Goal: Task Accomplishment & Management: Use online tool/utility

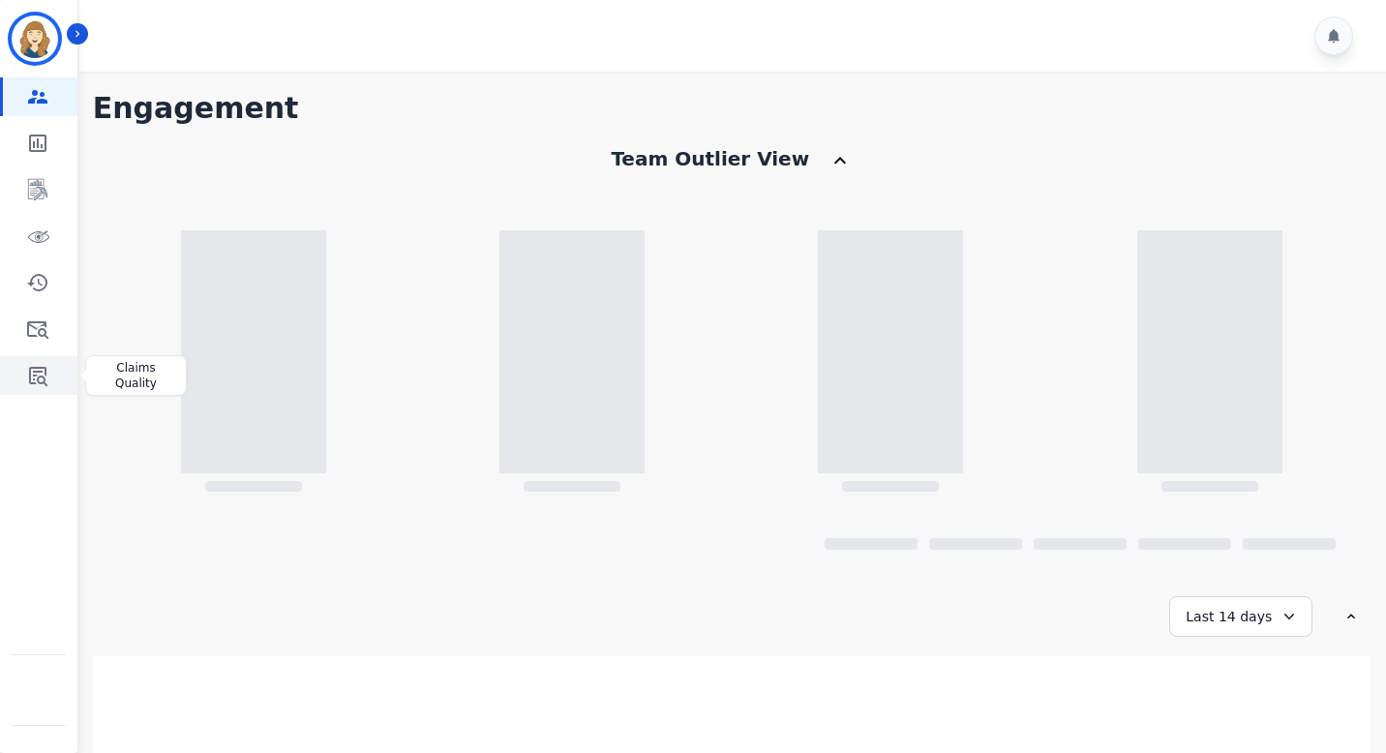
click at [39, 366] on icon "Sidebar" at bounding box center [37, 375] width 23 height 23
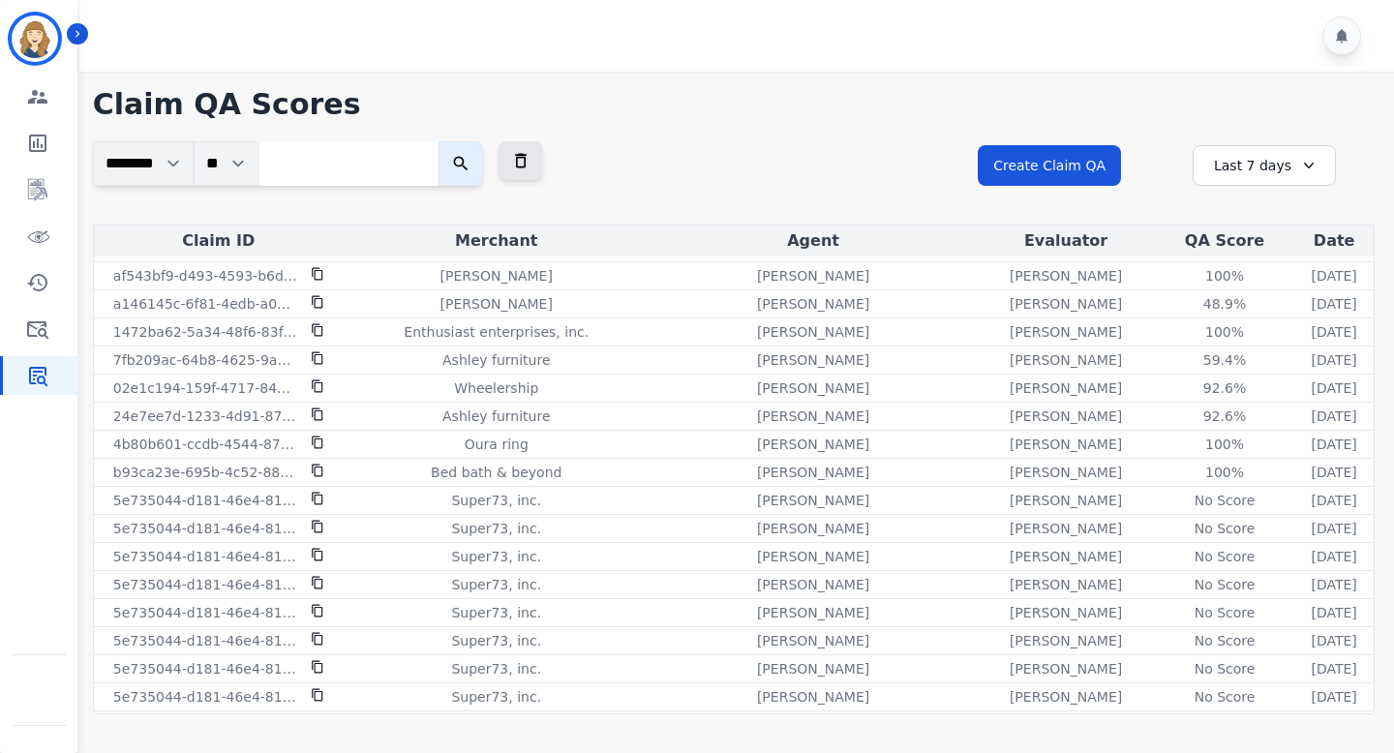
scroll to position [440, 0]
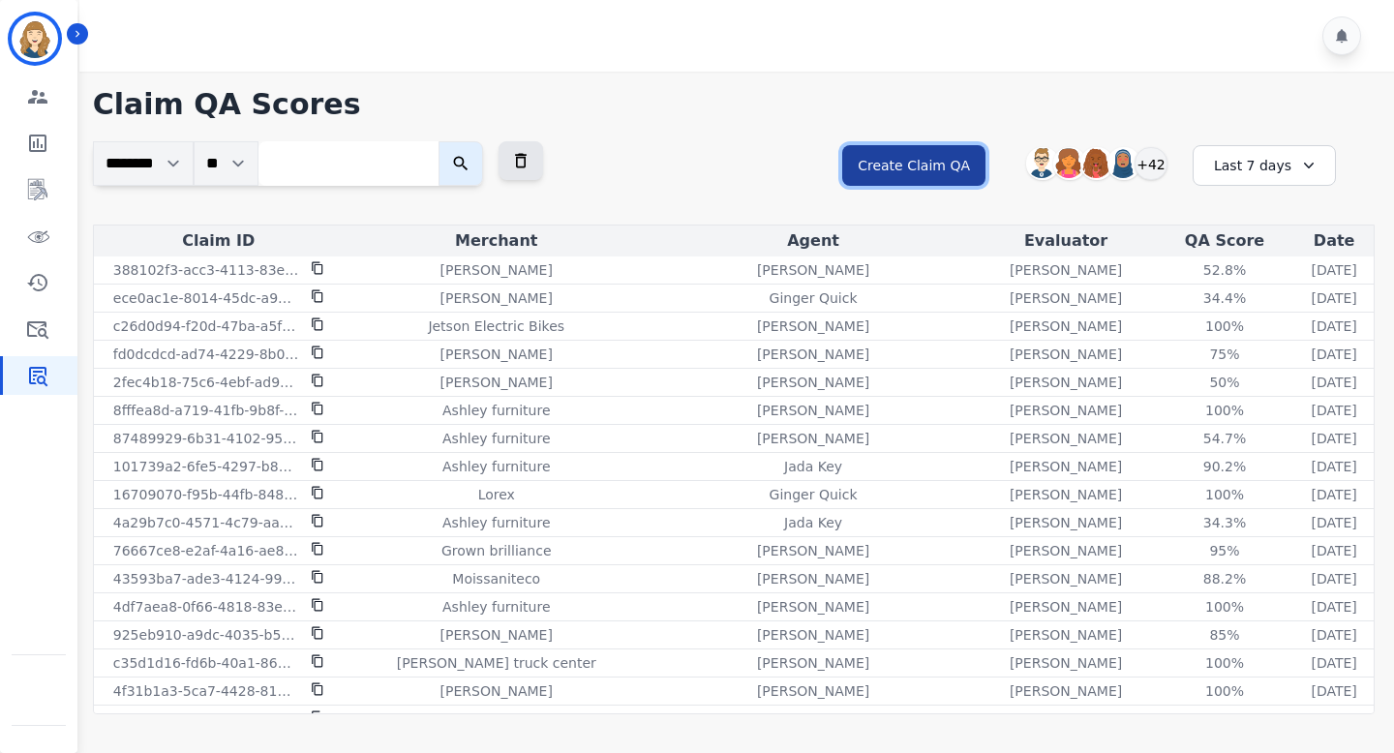
click at [950, 157] on button "Create Claim QA" at bounding box center [913, 165] width 143 height 41
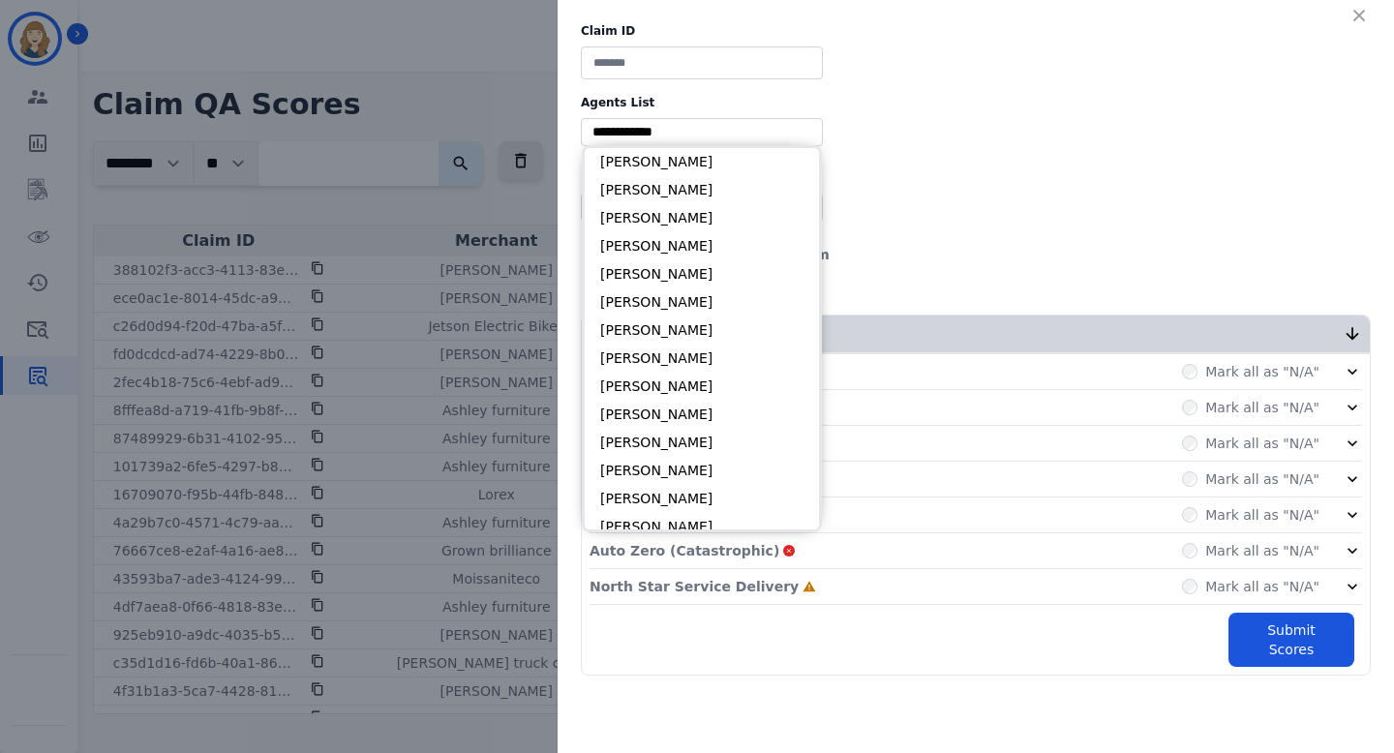
click at [723, 137] on input "selected options" at bounding box center [702, 132] width 232 height 20
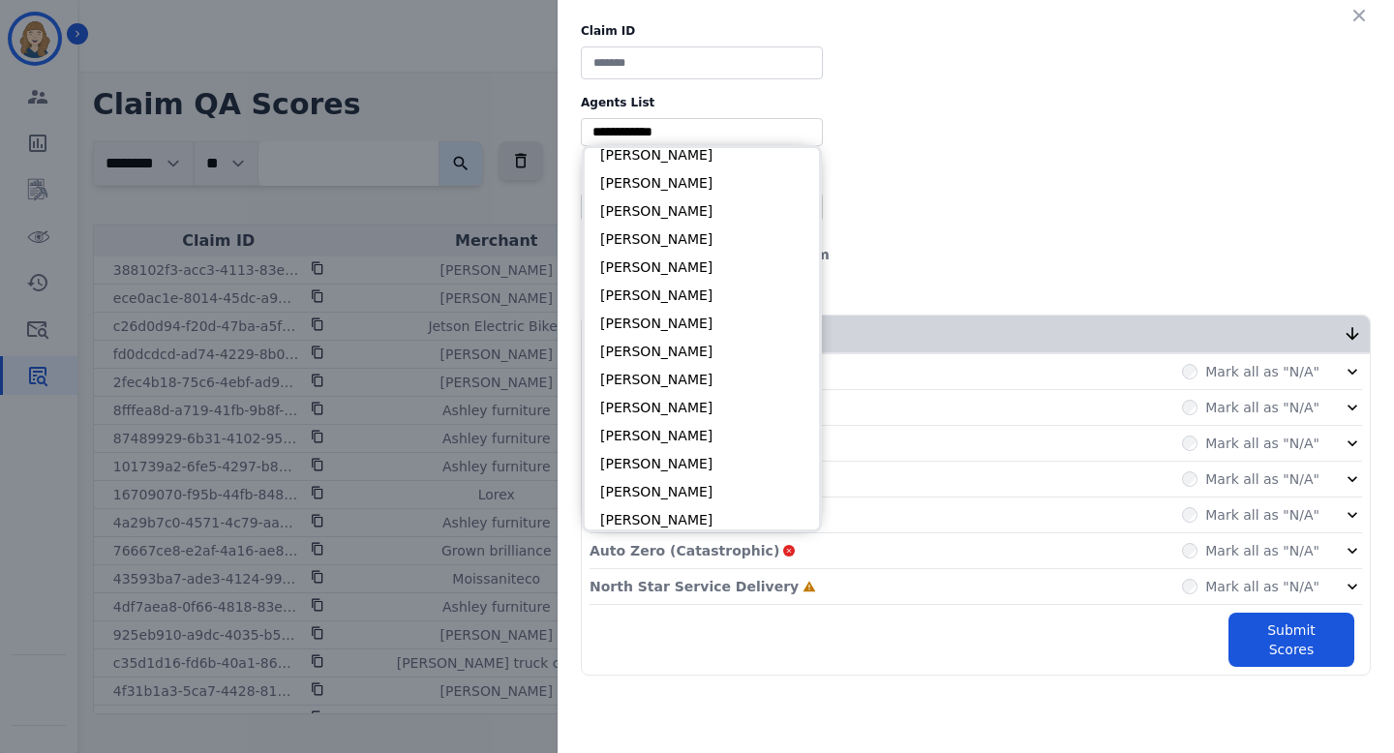
scroll to position [308, 0]
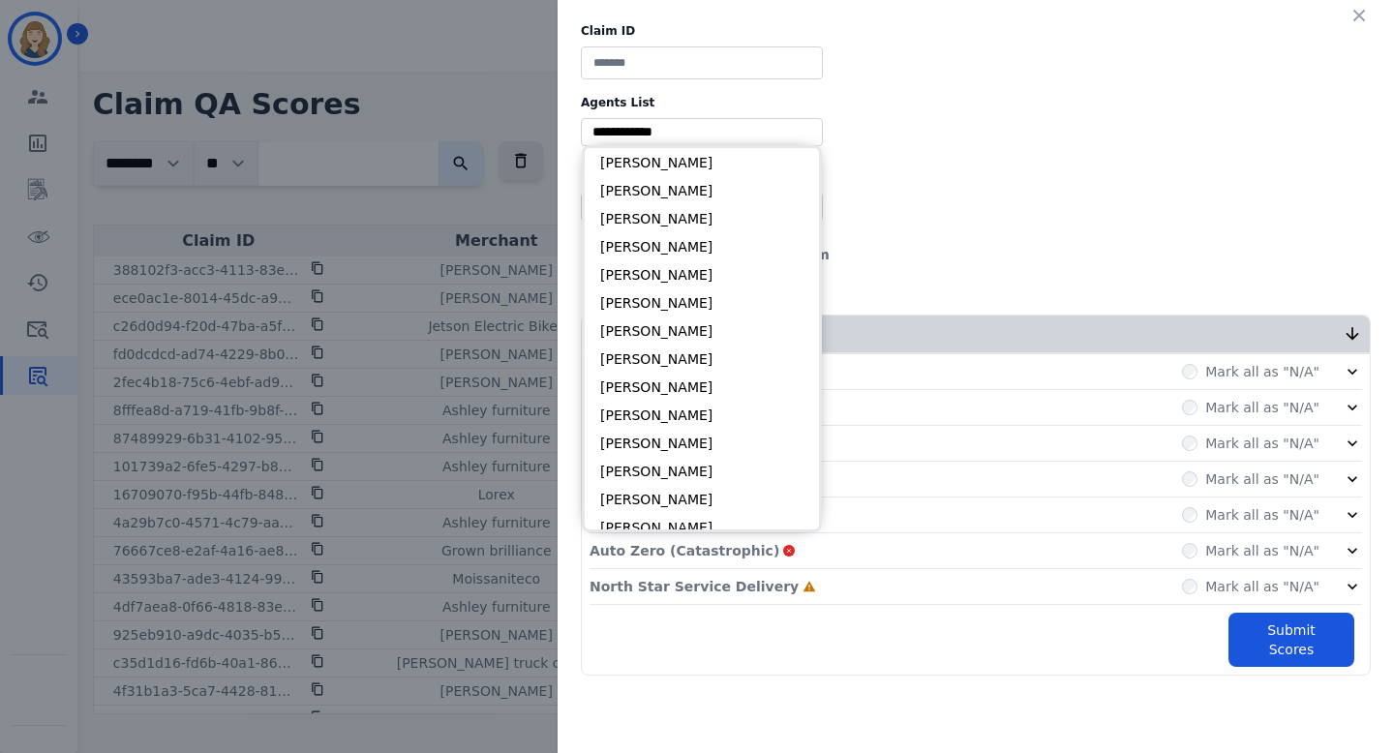
click at [506, 64] on div "Claim ID Agents List ** [PERSON_NAME] [PERSON_NAME] [PERSON_NAME] [PERSON_NAME]…" at bounding box center [697, 376] width 1394 height 753
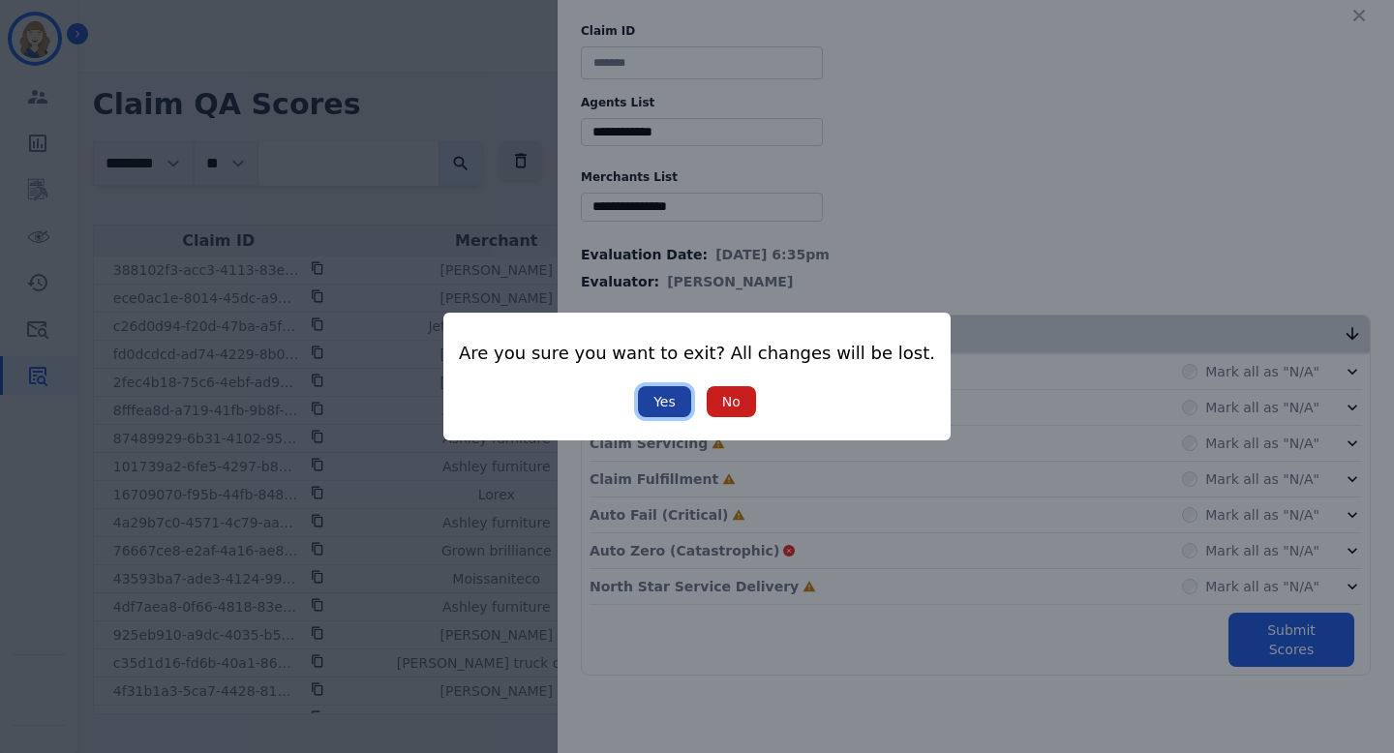
click at [638, 400] on button "Yes" at bounding box center [664, 401] width 53 height 31
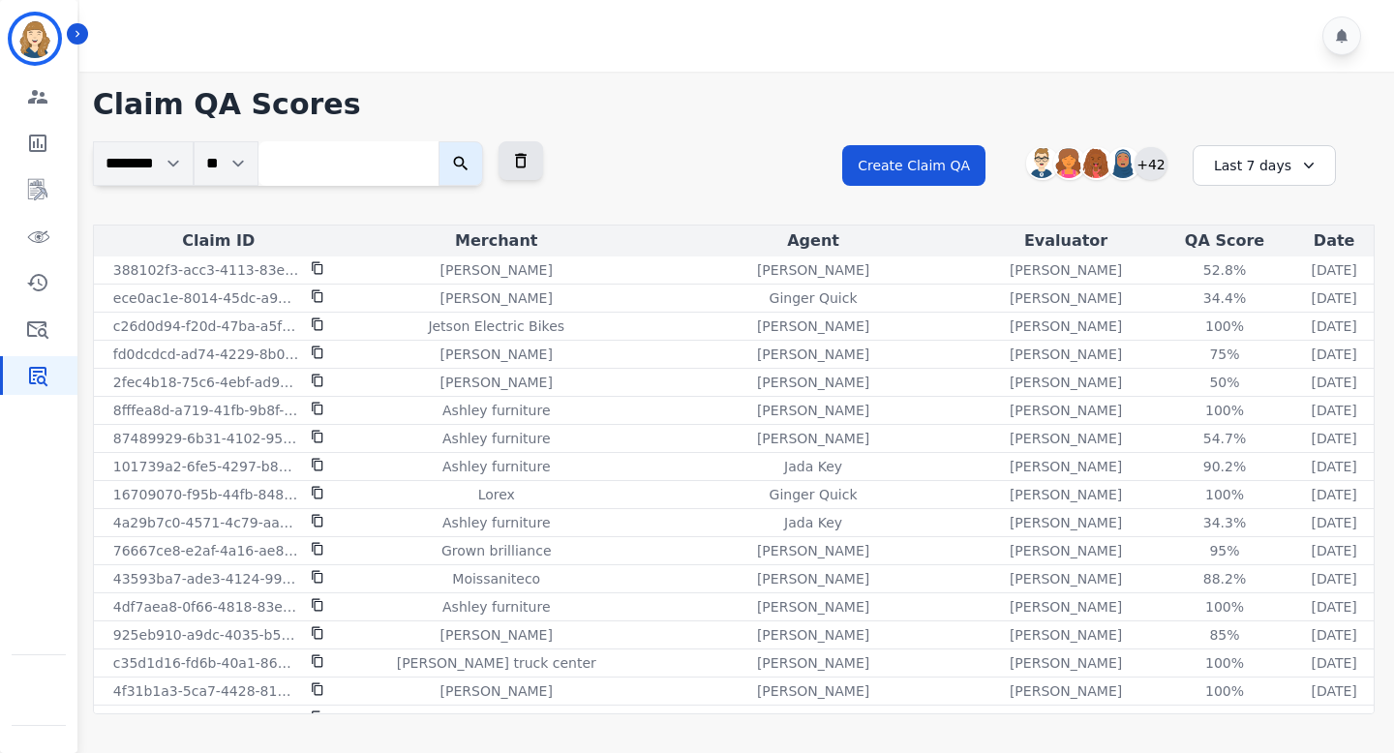
click at [1156, 165] on div "+42" at bounding box center [1151, 163] width 33 height 33
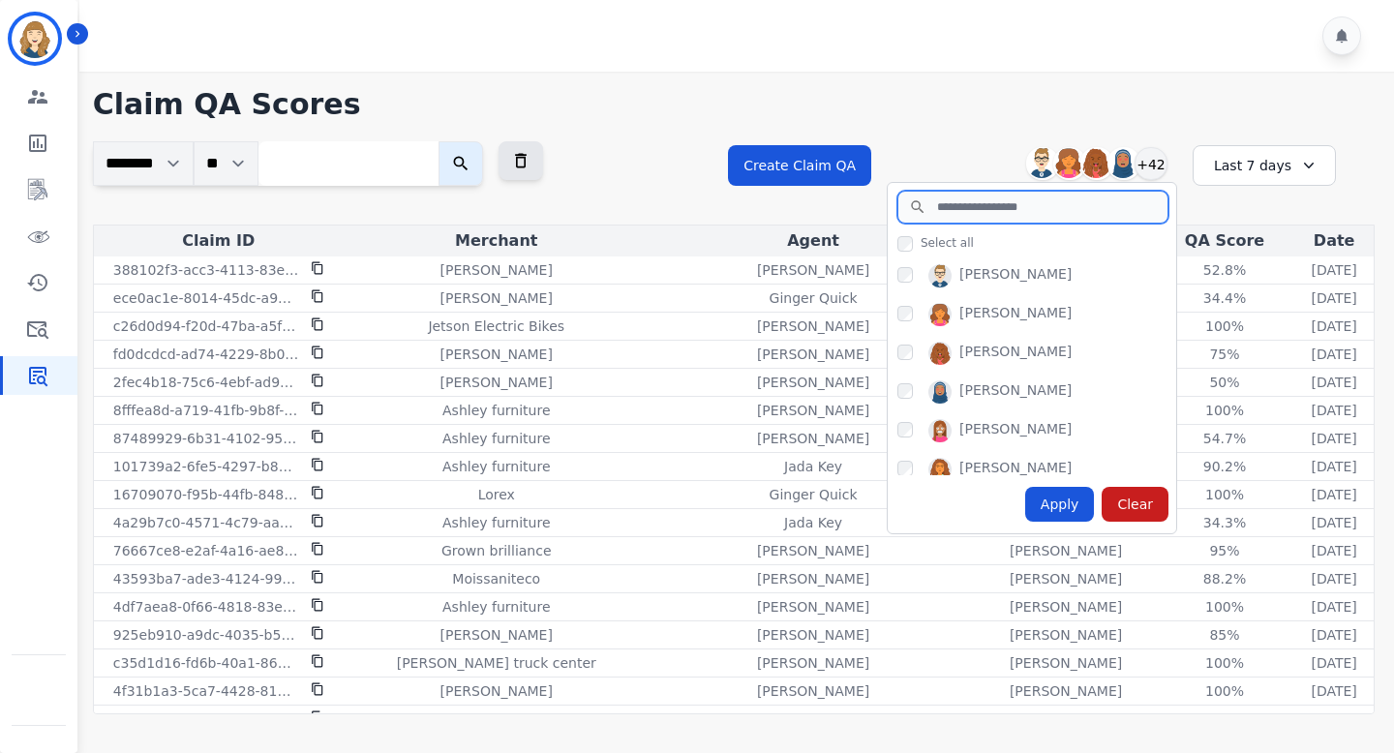
click at [979, 204] on input "search" at bounding box center [1032, 207] width 271 height 33
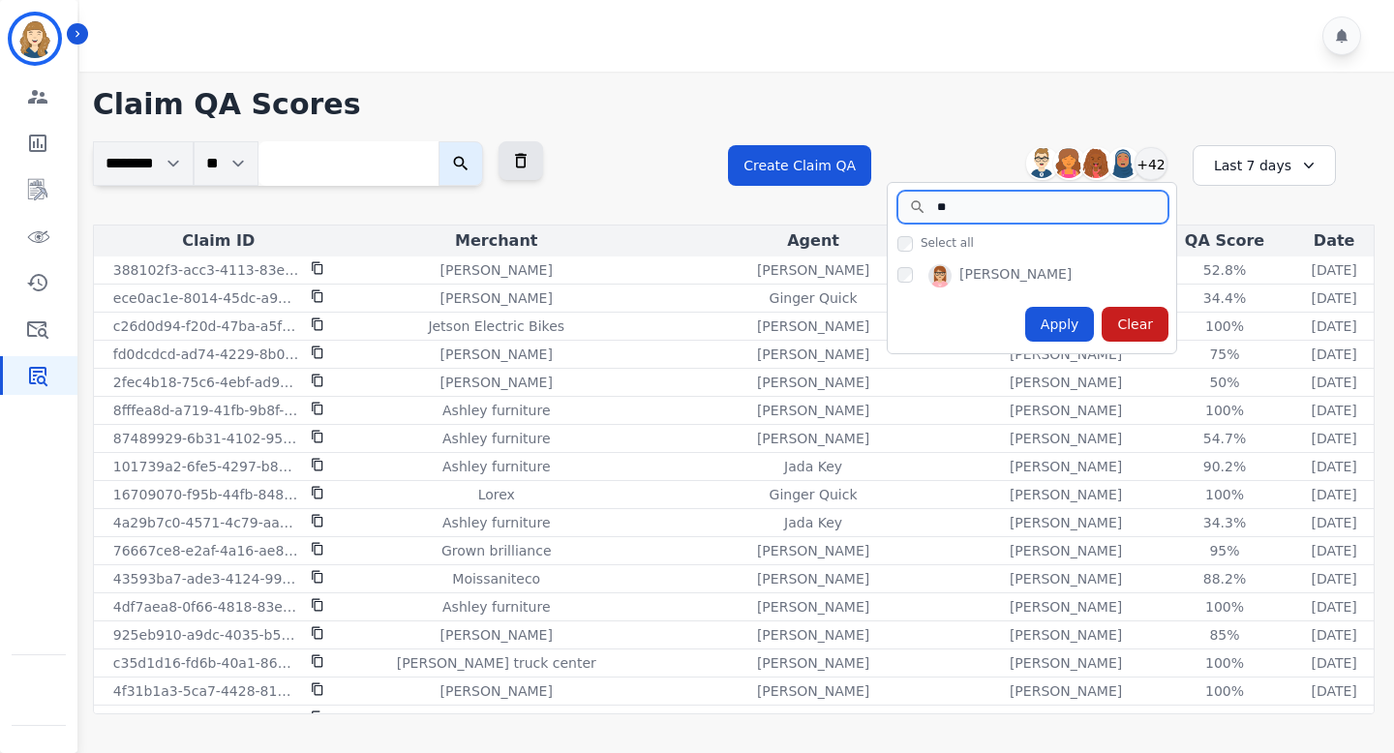
type input "**"
click at [1074, 322] on div "Apply" at bounding box center [1060, 324] width 70 height 35
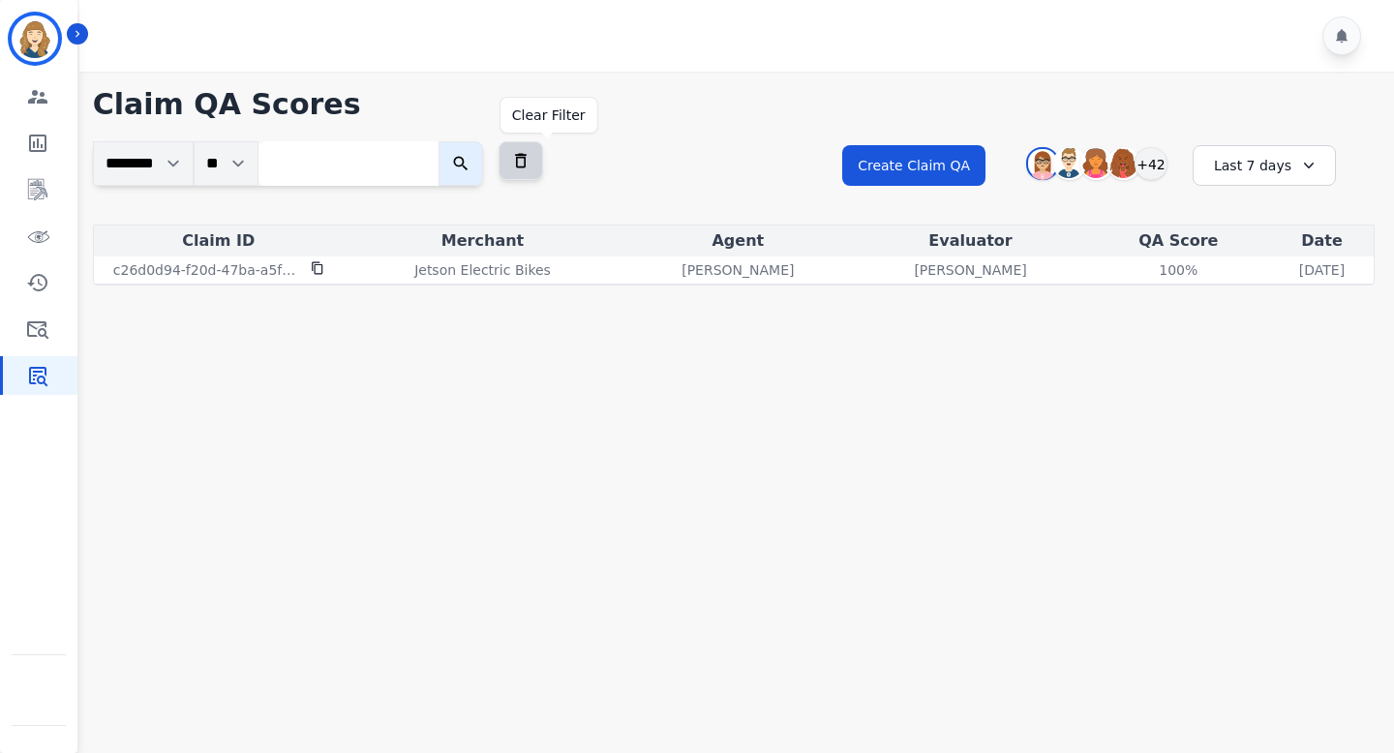
click at [531, 155] on icon at bounding box center [520, 160] width 19 height 19
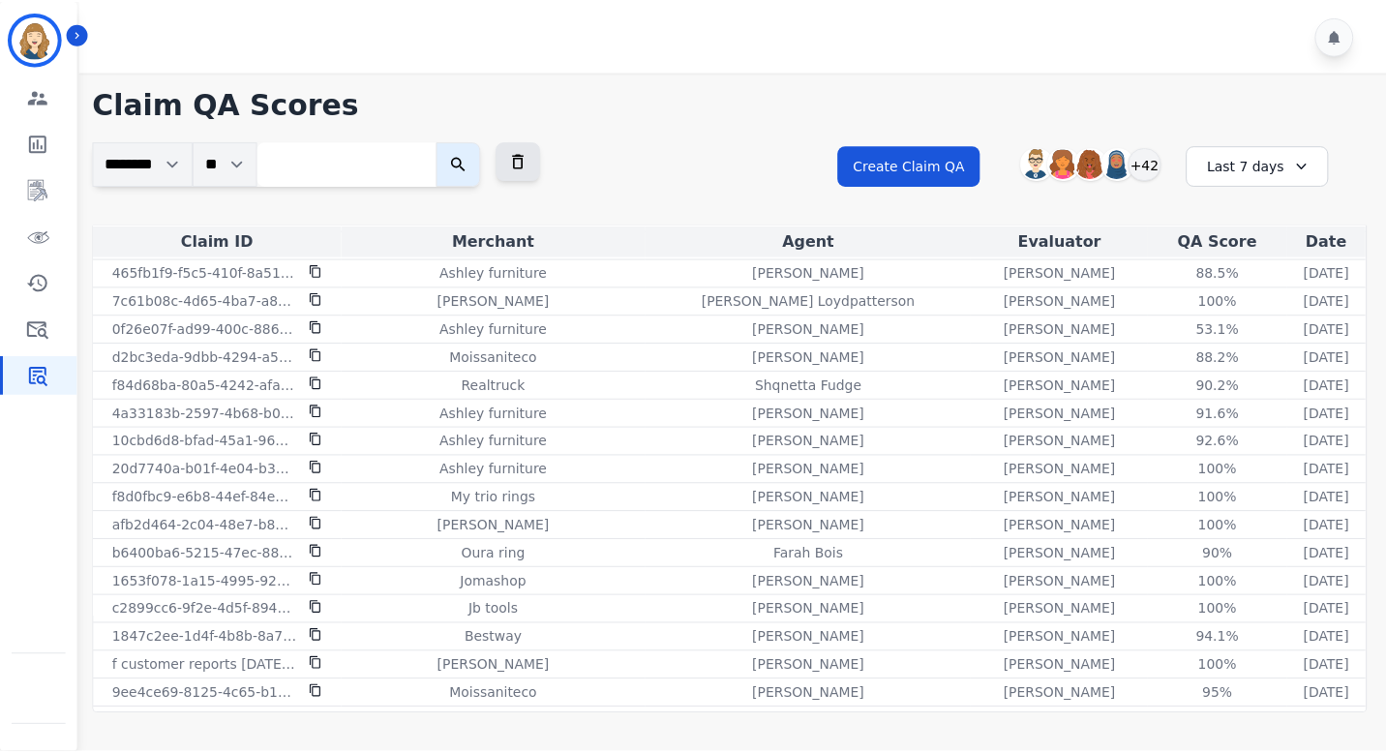
scroll to position [0, 0]
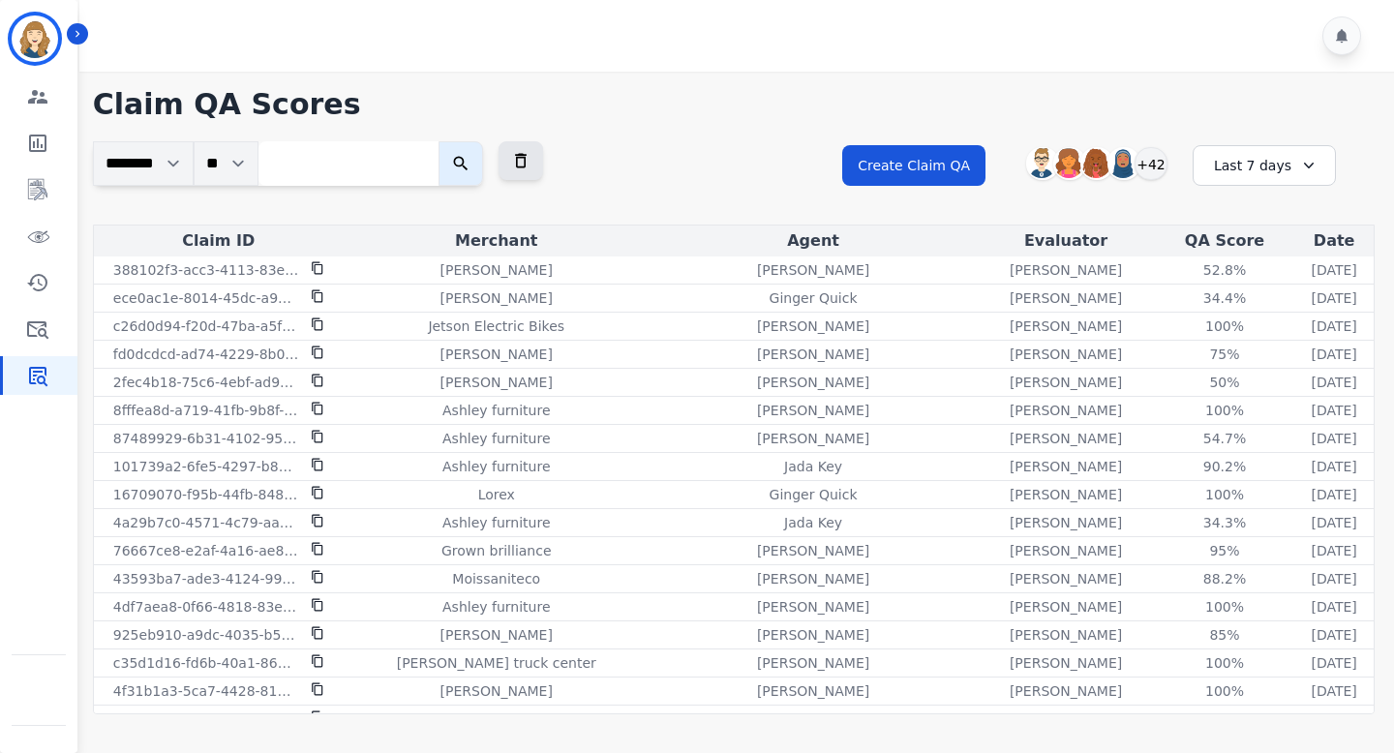
click at [1278, 171] on div "Last 7 days" at bounding box center [1264, 165] width 143 height 41
click at [1262, 308] on li "Last 14 days" at bounding box center [1277, 306] width 97 height 19
click at [1262, 165] on div "Last 14 days" at bounding box center [1256, 165] width 143 height 41
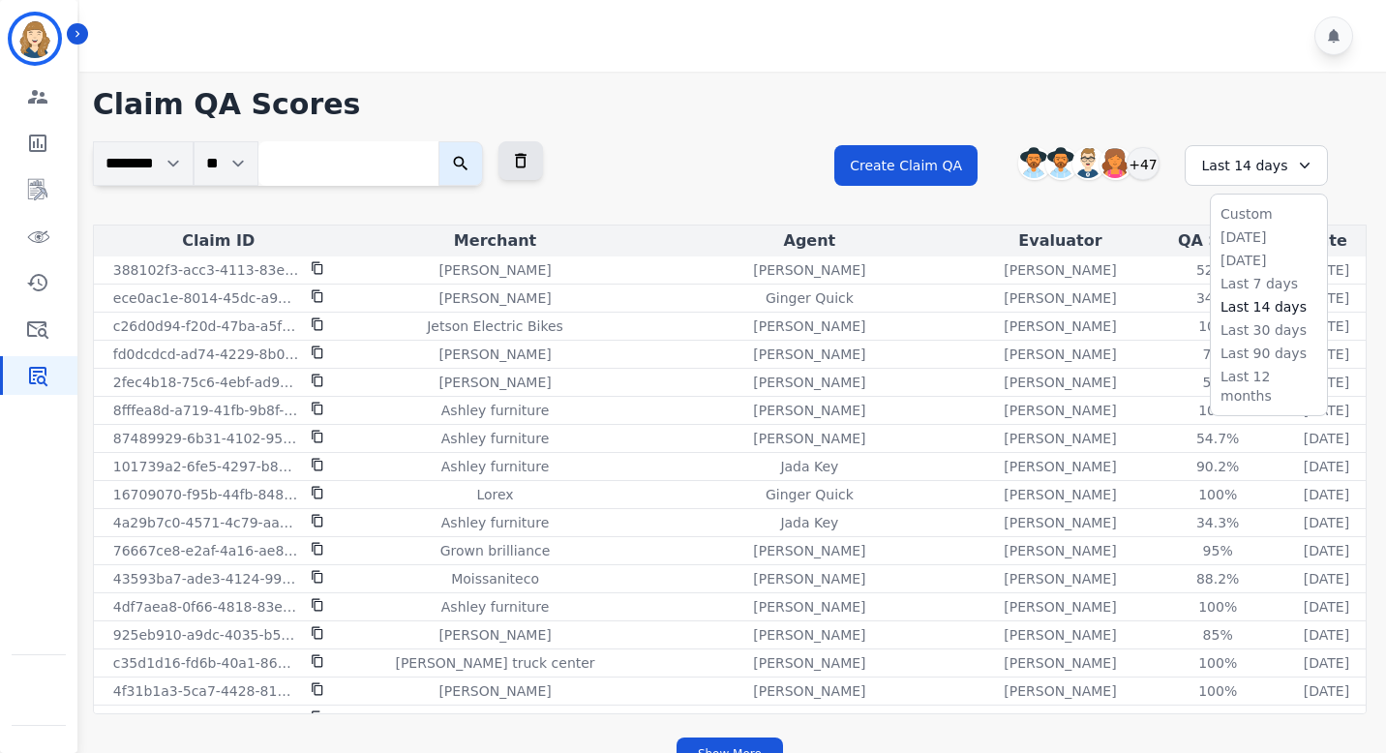
click at [1239, 341] on ul "Custom [DATE] [DATE] Last 7 days Last 14 days Last 30 days Last 90 days Last 12…" at bounding box center [1269, 305] width 116 height 221
click at [1241, 350] on li "Last 90 days" at bounding box center [1269, 353] width 97 height 19
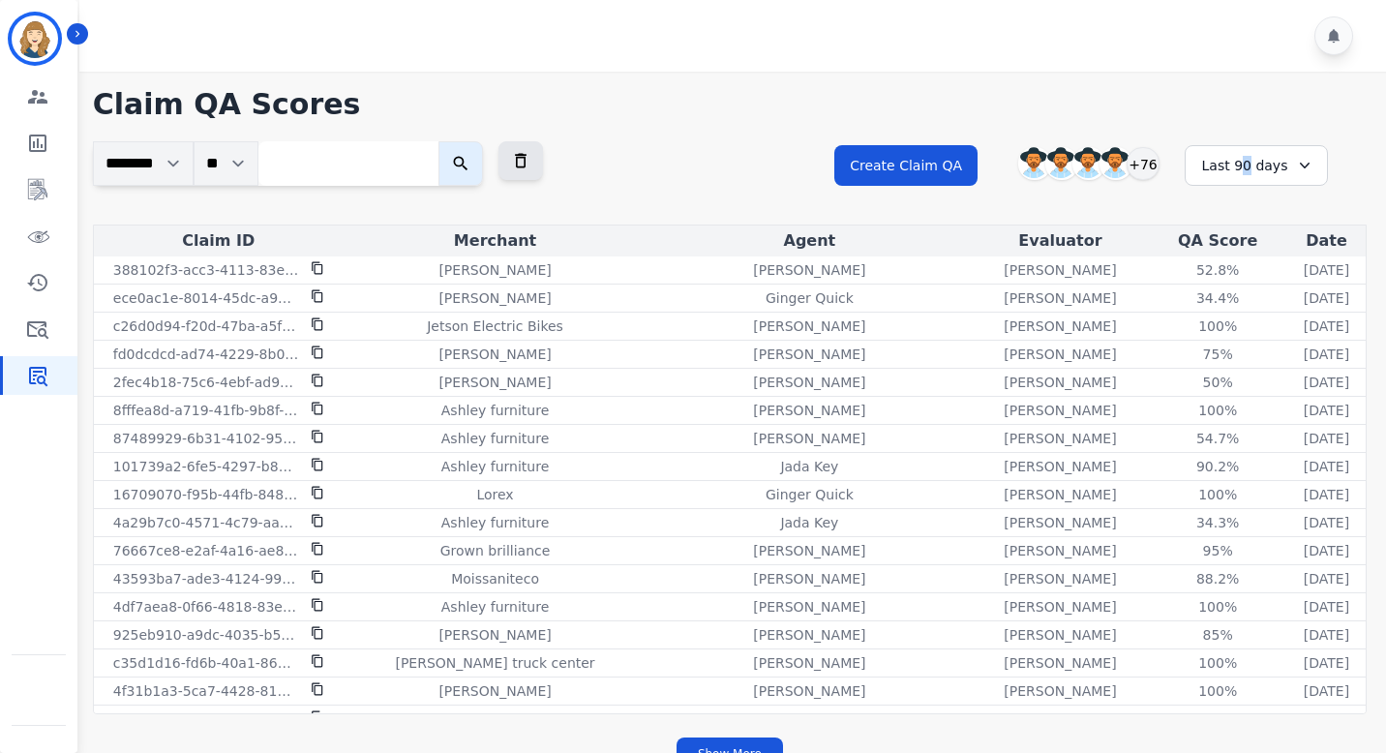
click at [1248, 167] on div "Last 90 days" at bounding box center [1256, 165] width 143 height 41
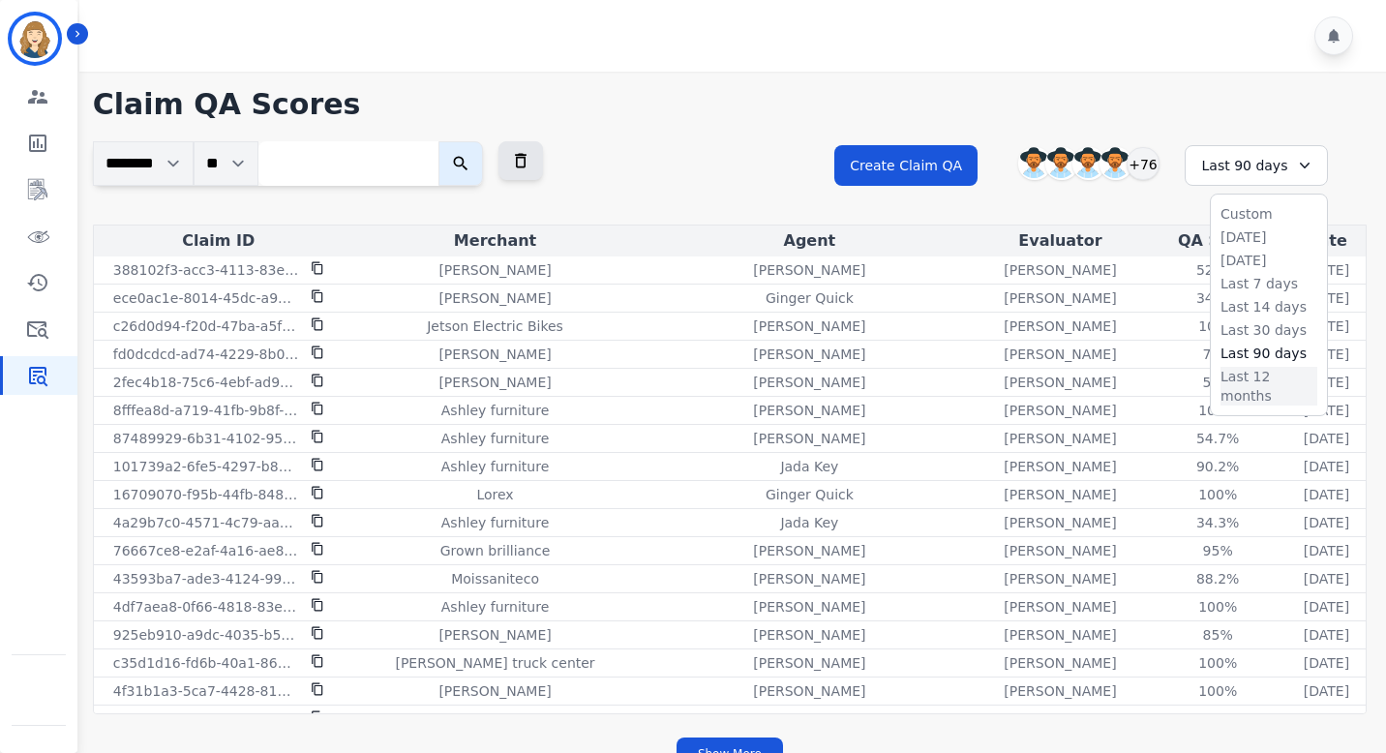
click at [1251, 373] on li "Last 12 months" at bounding box center [1269, 386] width 97 height 39
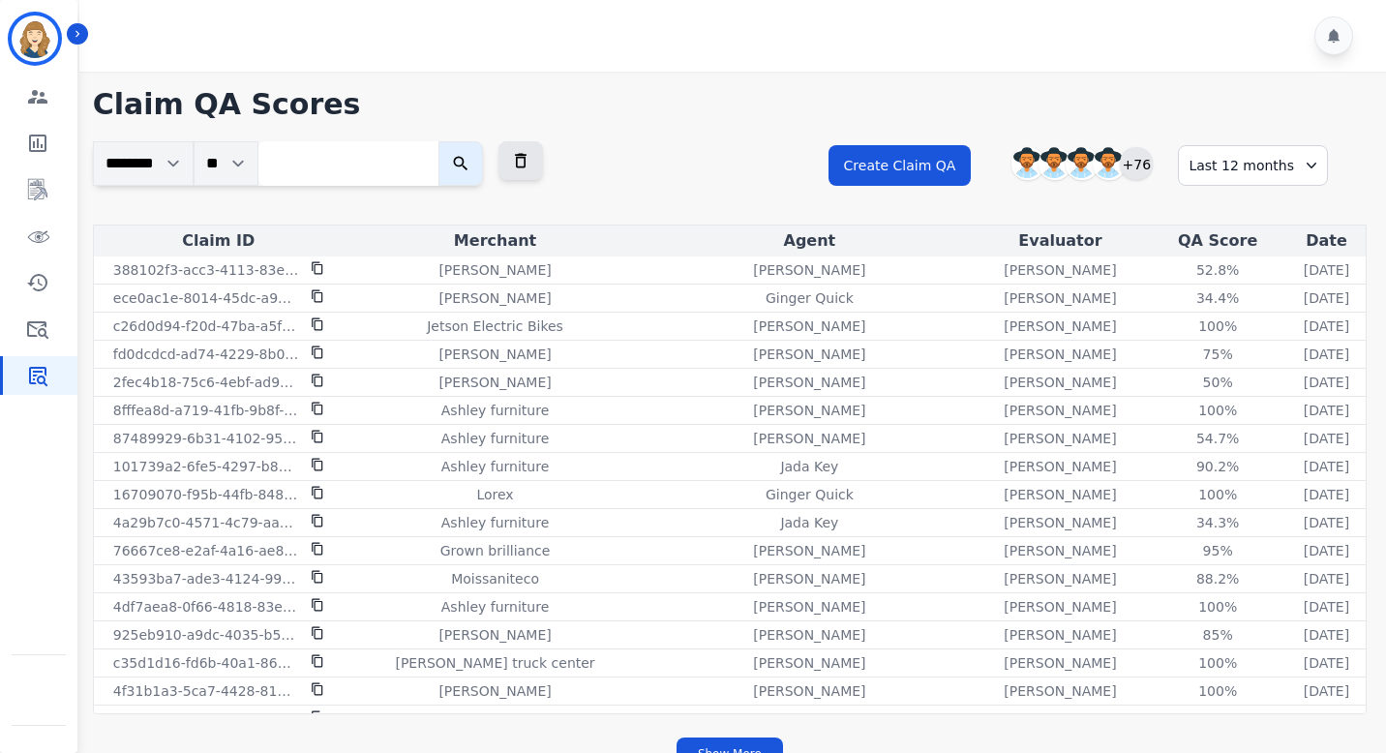
click at [1141, 161] on div "+76" at bounding box center [1136, 163] width 33 height 33
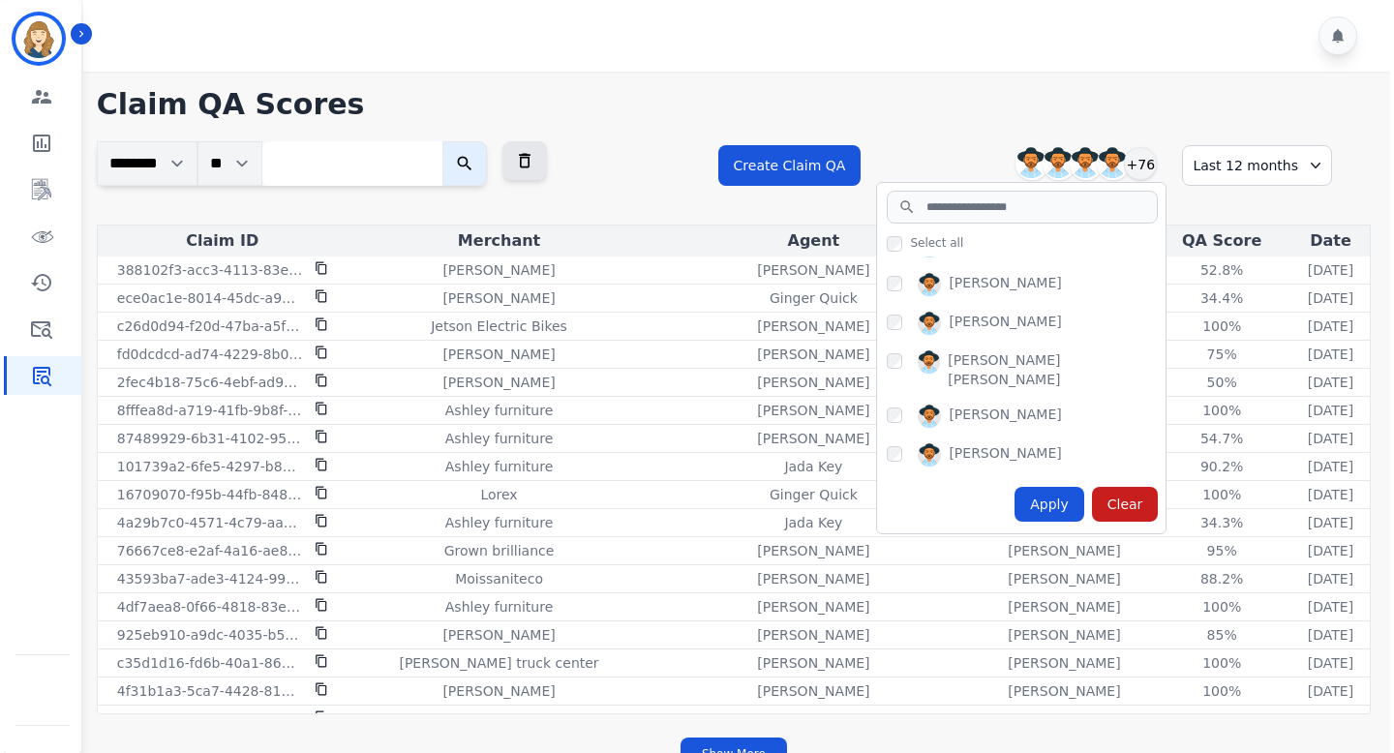
scroll to position [80, 0]
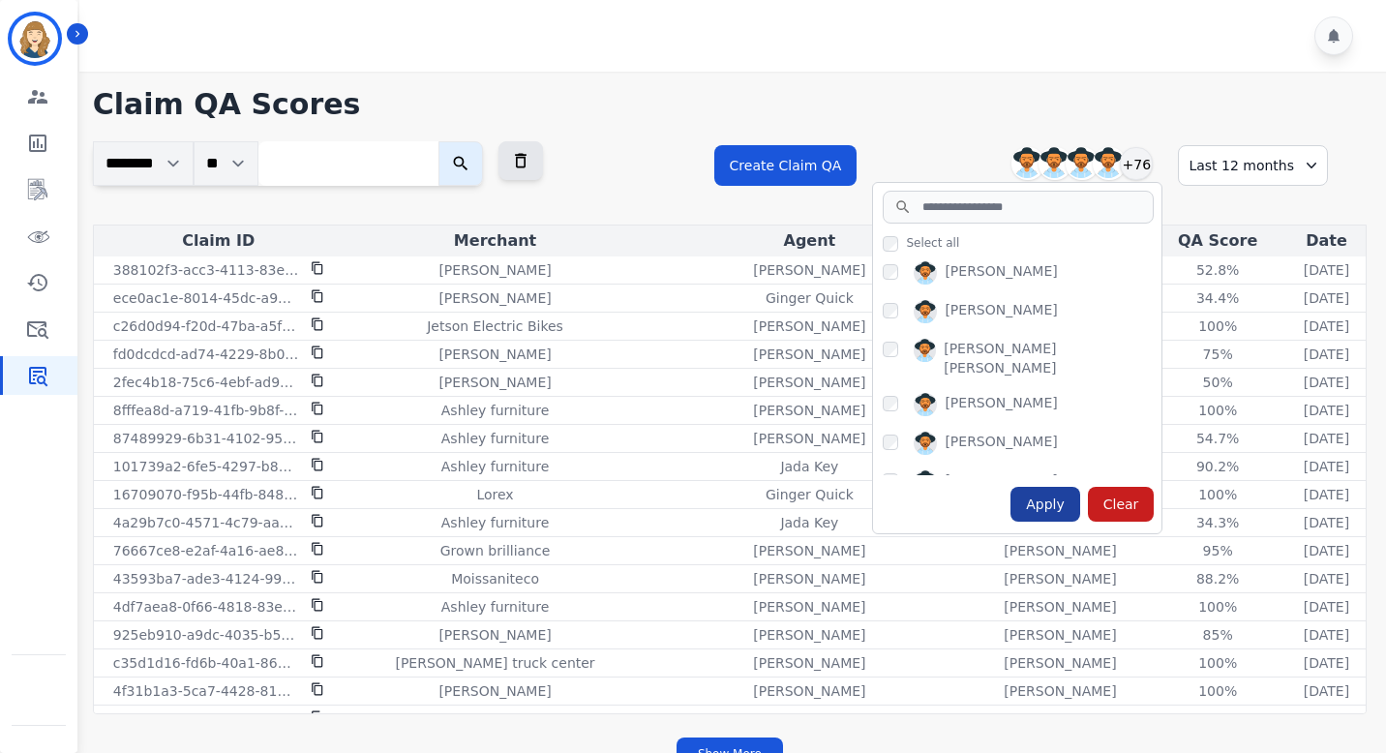
click at [1047, 502] on div "Apply" at bounding box center [1046, 504] width 70 height 35
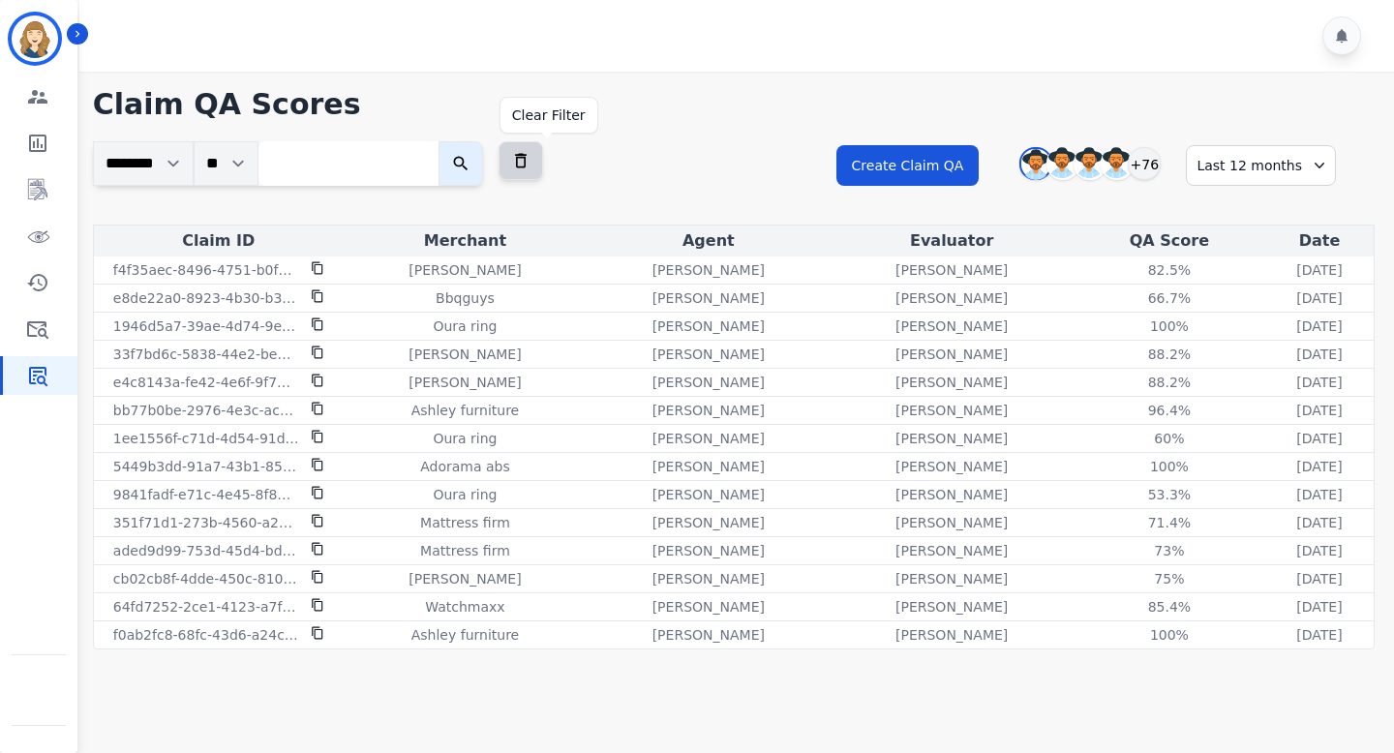
click at [531, 157] on icon at bounding box center [520, 160] width 19 height 19
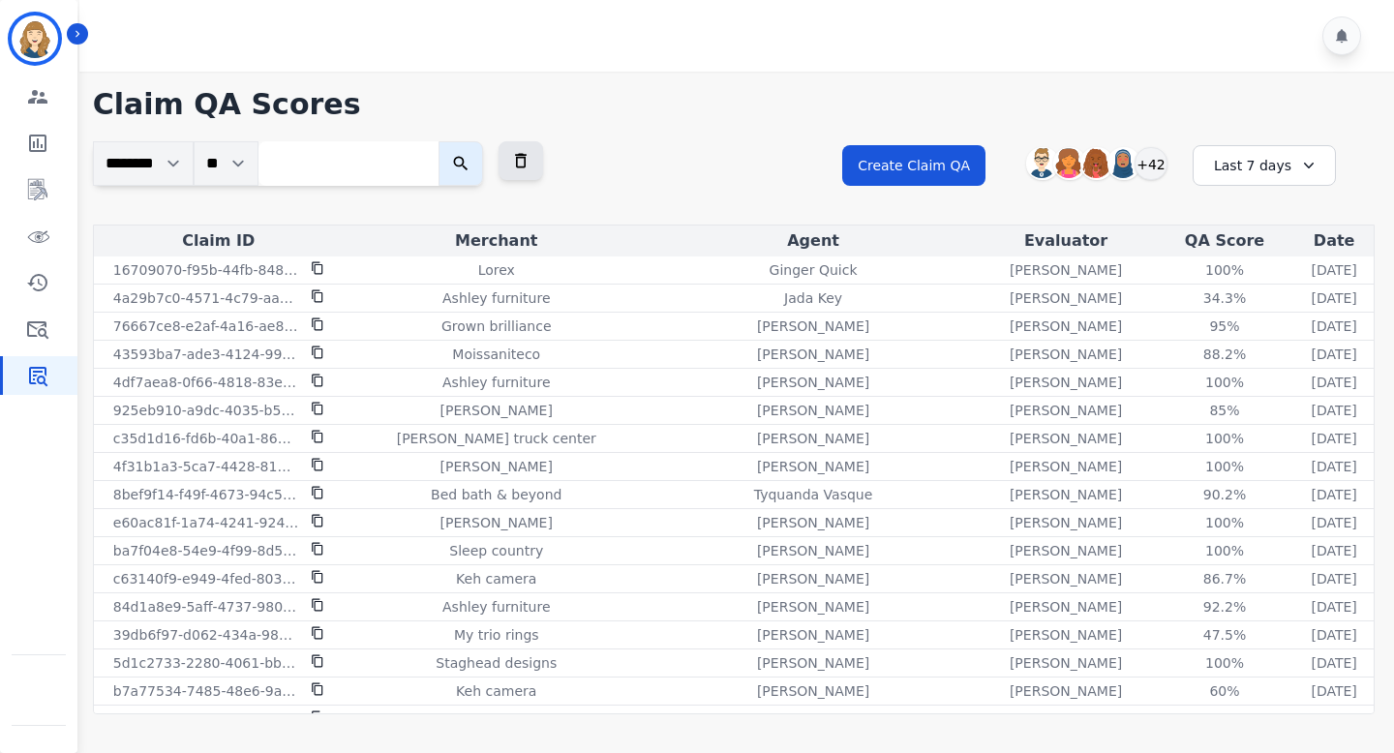
scroll to position [0, 0]
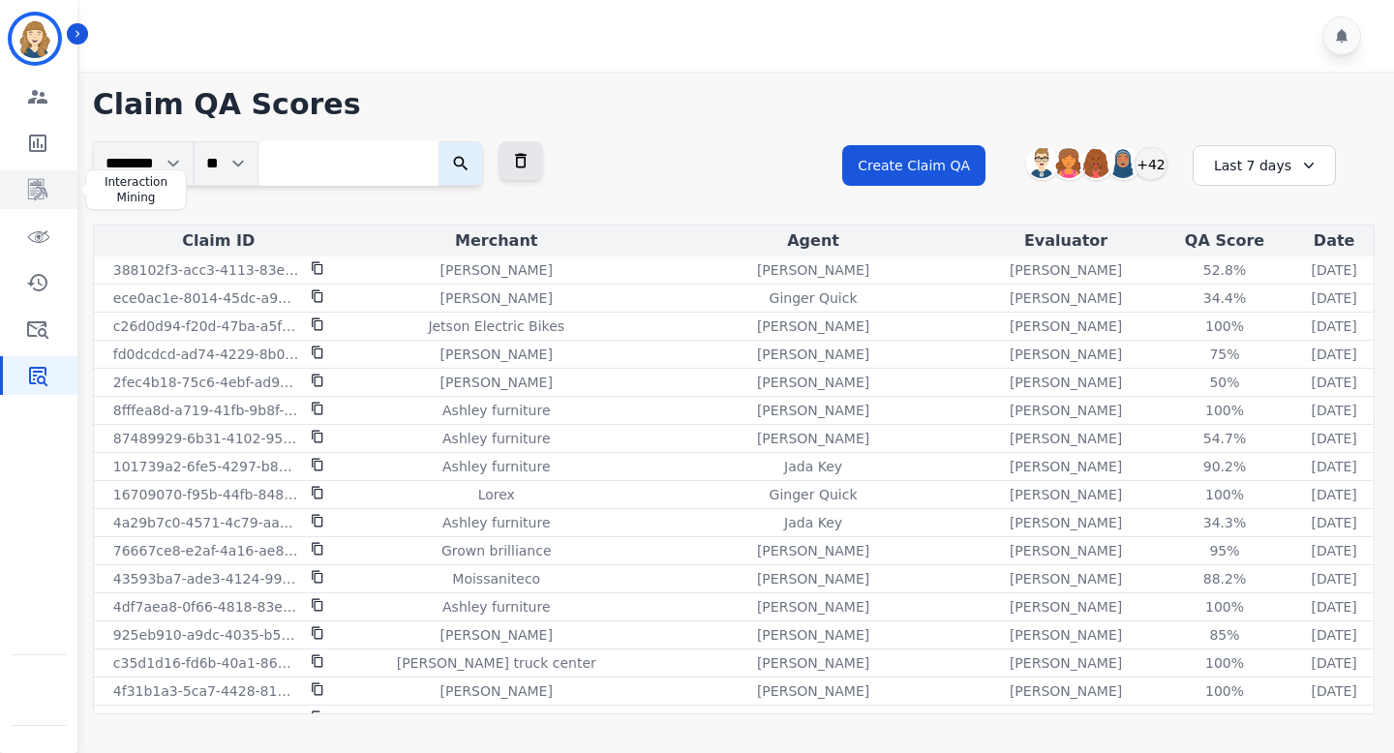
click at [35, 175] on link "Sidebar" at bounding box center [40, 189] width 75 height 39
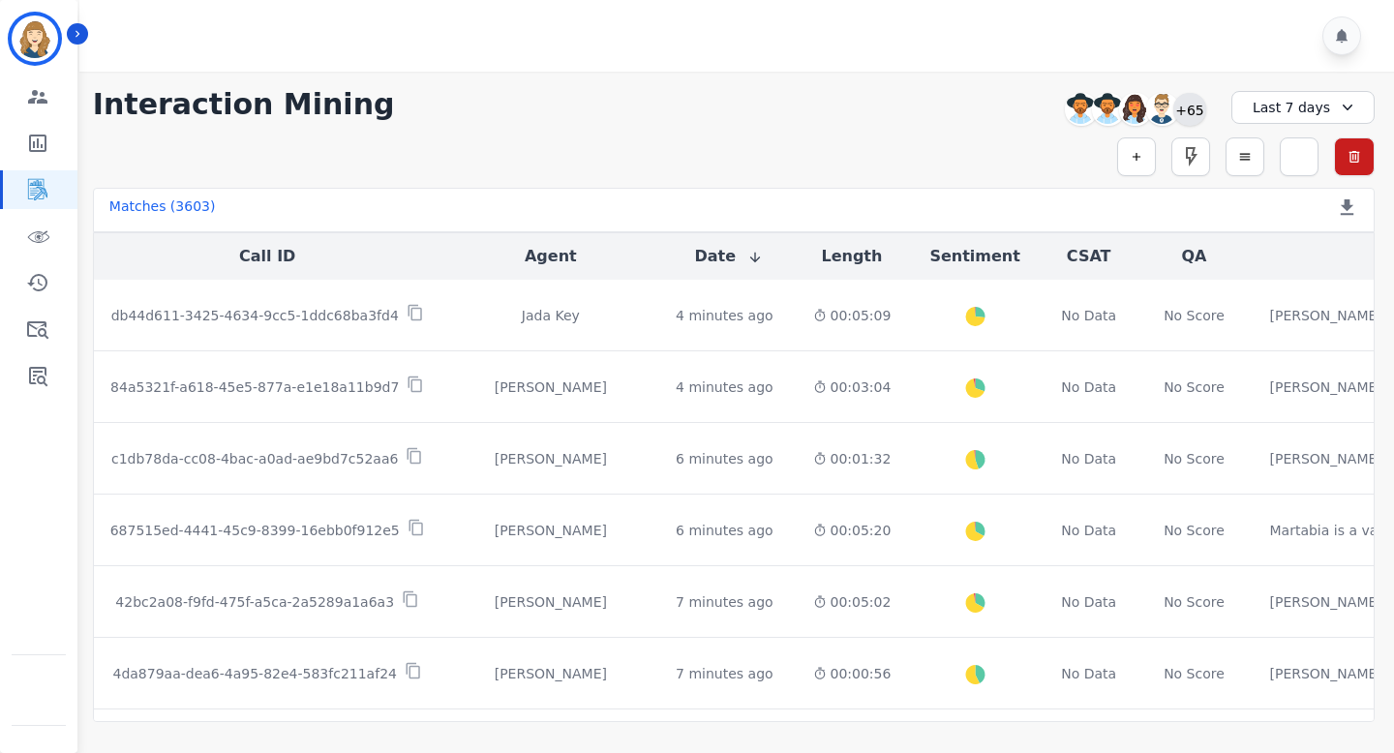
click at [1192, 118] on div "+65" at bounding box center [1189, 109] width 33 height 33
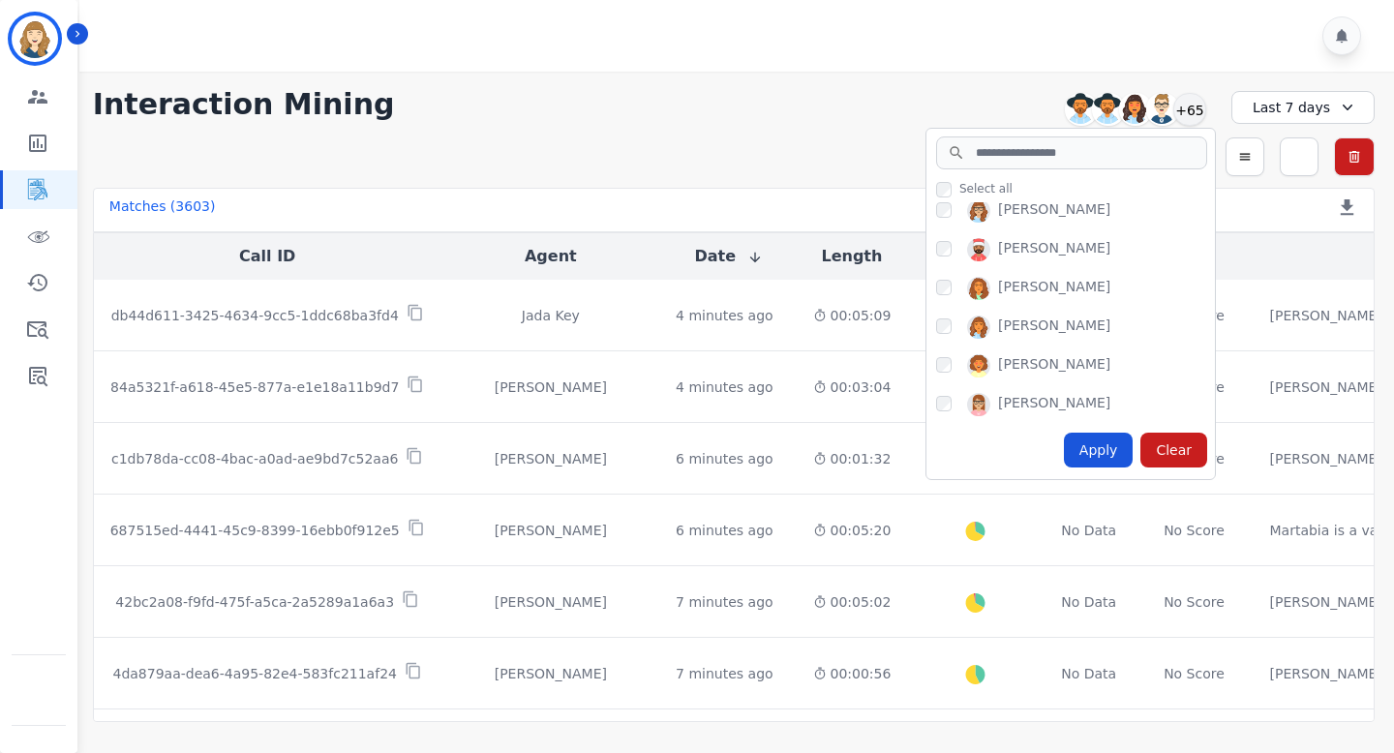
scroll to position [366, 0]
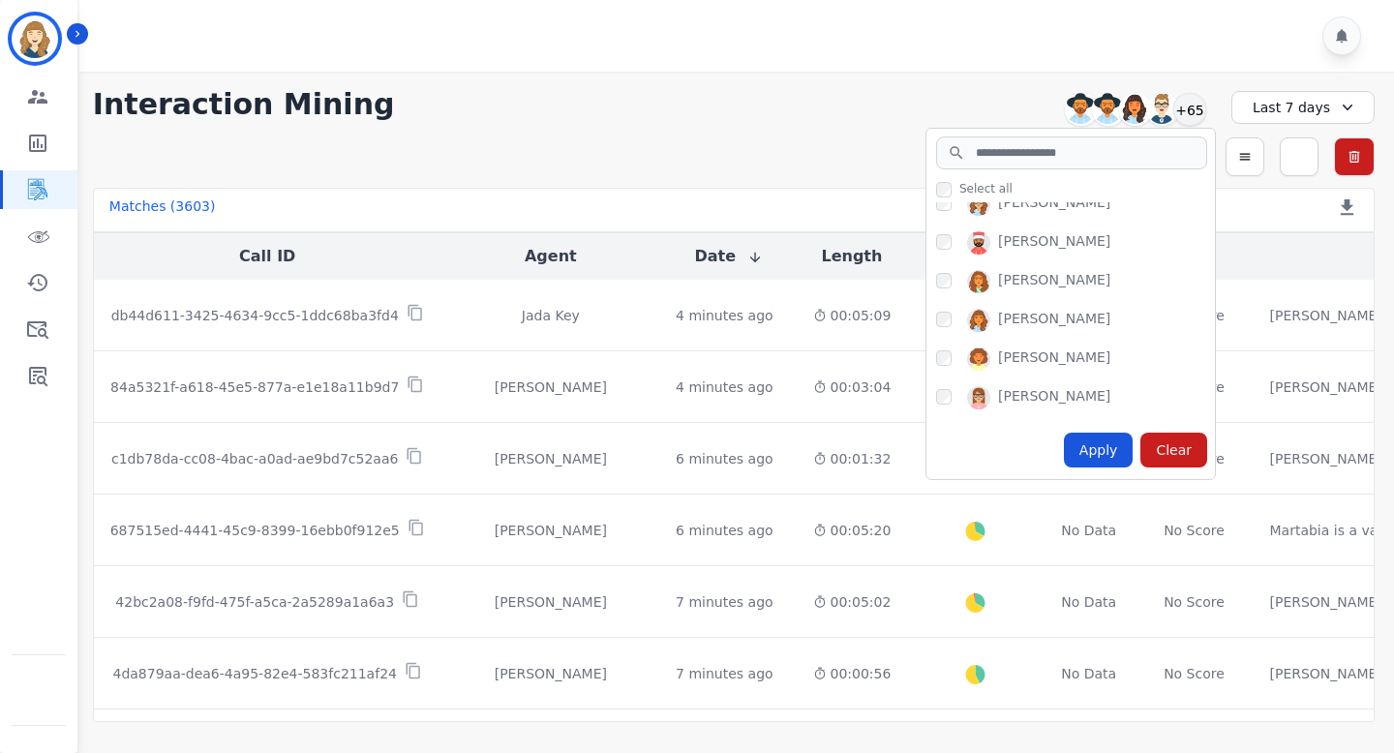
click at [810, 166] on div "Simple Search Metric Search Advanced Search Saved Rules Clear Filters" at bounding box center [734, 156] width 1282 height 39
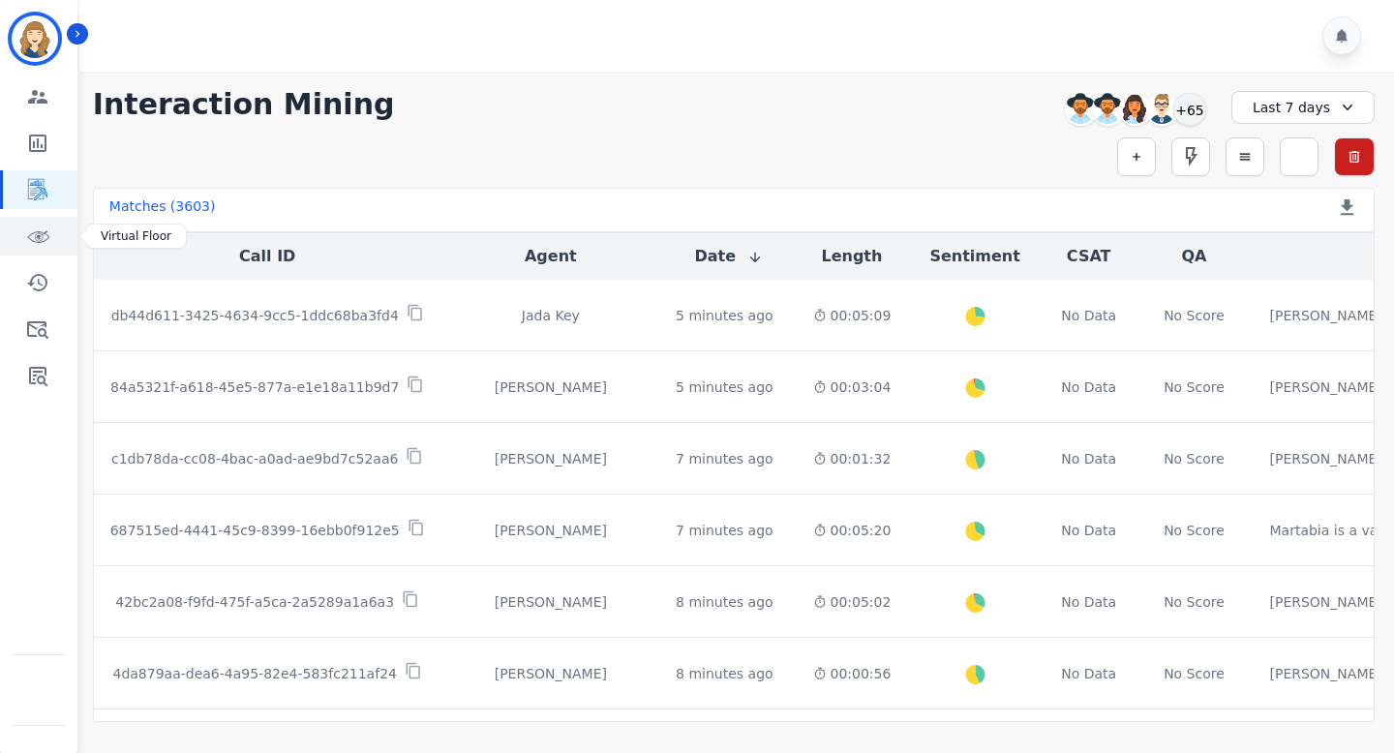
click at [34, 237] on icon "Sidebar" at bounding box center [37, 236] width 23 height 23
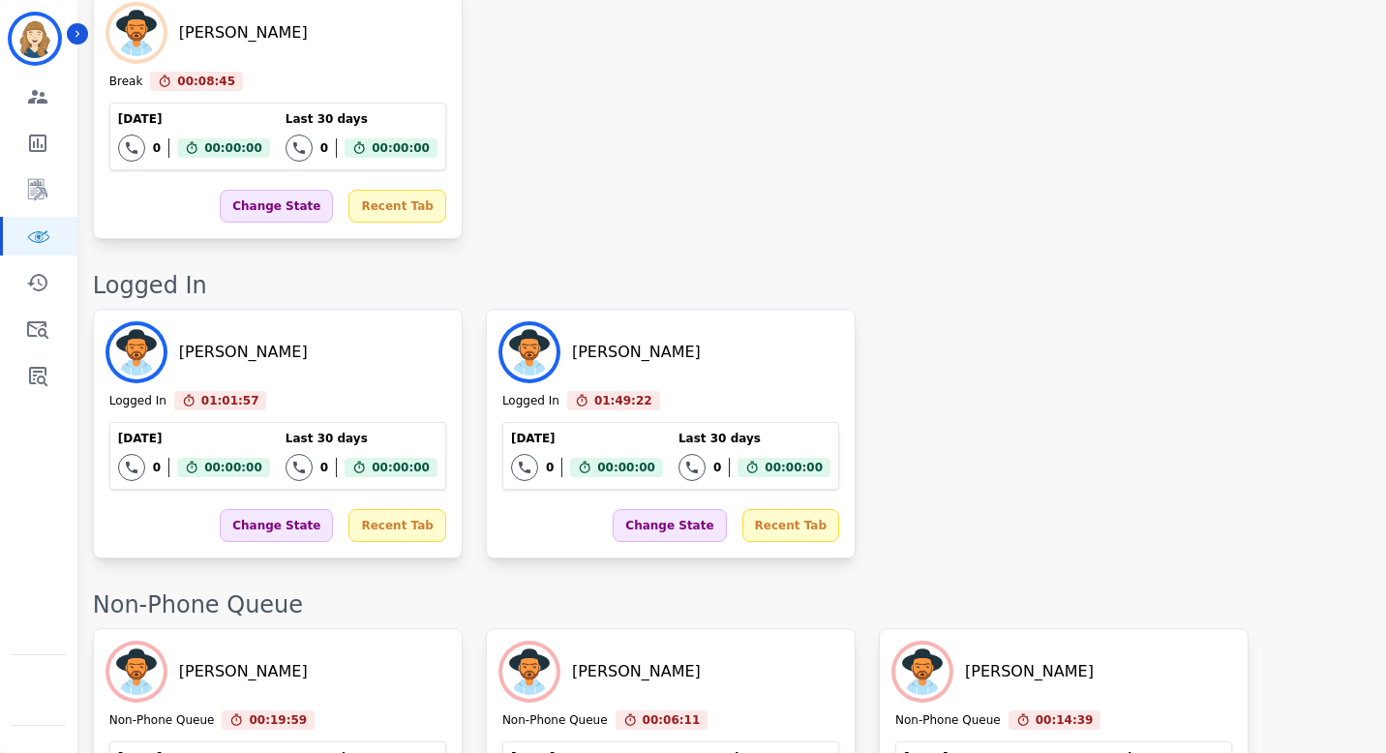
scroll to position [5294, 0]
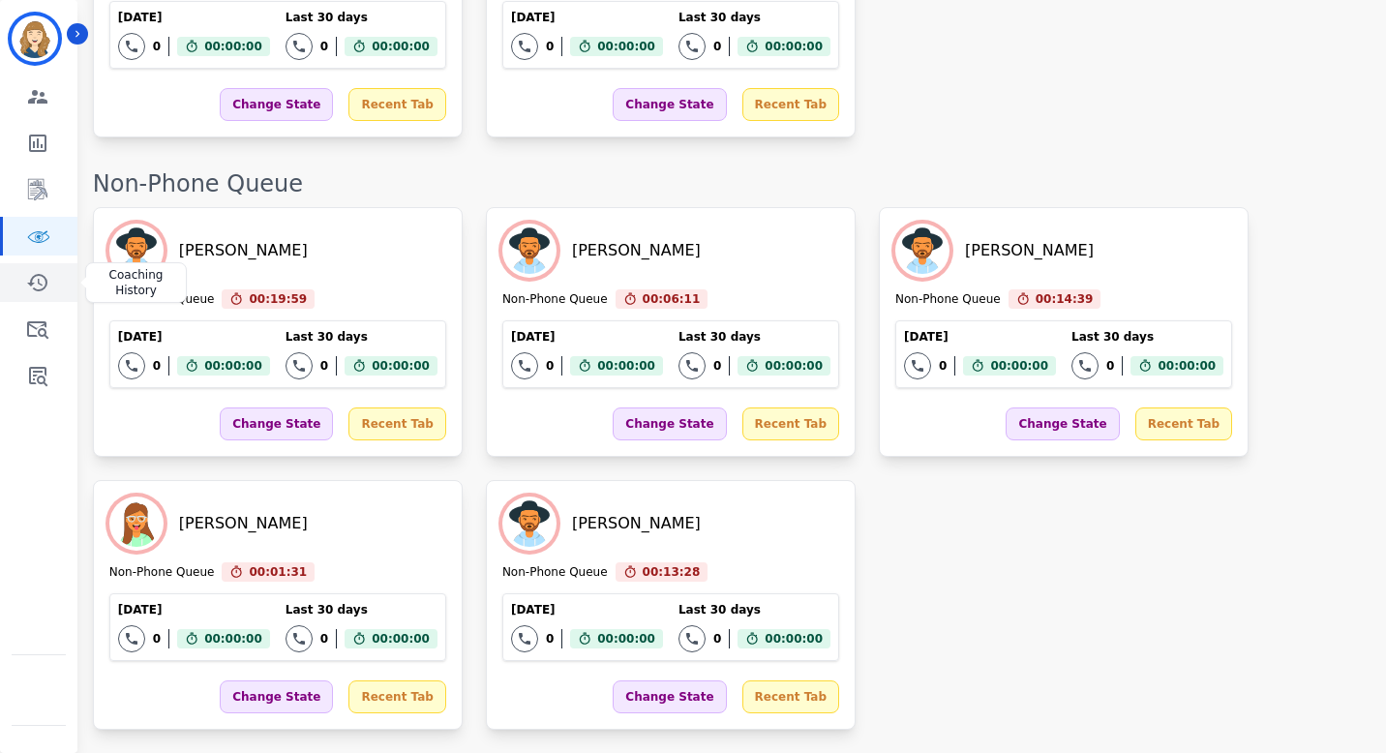
click at [36, 289] on icon "Sidebar" at bounding box center [37, 282] width 20 height 17
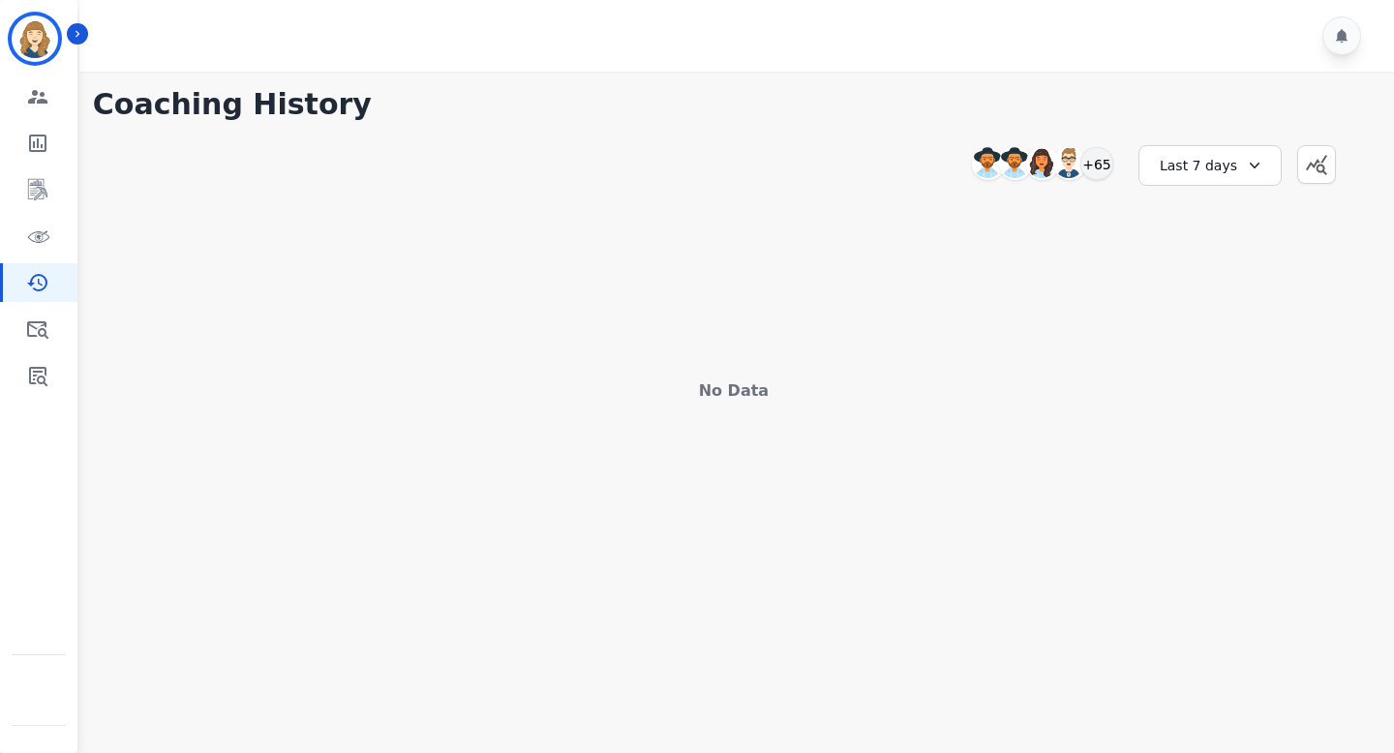
click at [1228, 161] on div "Last 7 days" at bounding box center [1210, 165] width 143 height 41
click at [1237, 348] on li "Last 90 days" at bounding box center [1222, 353] width 97 height 19
click at [43, 99] on icon "Sidebar" at bounding box center [37, 97] width 19 height 14
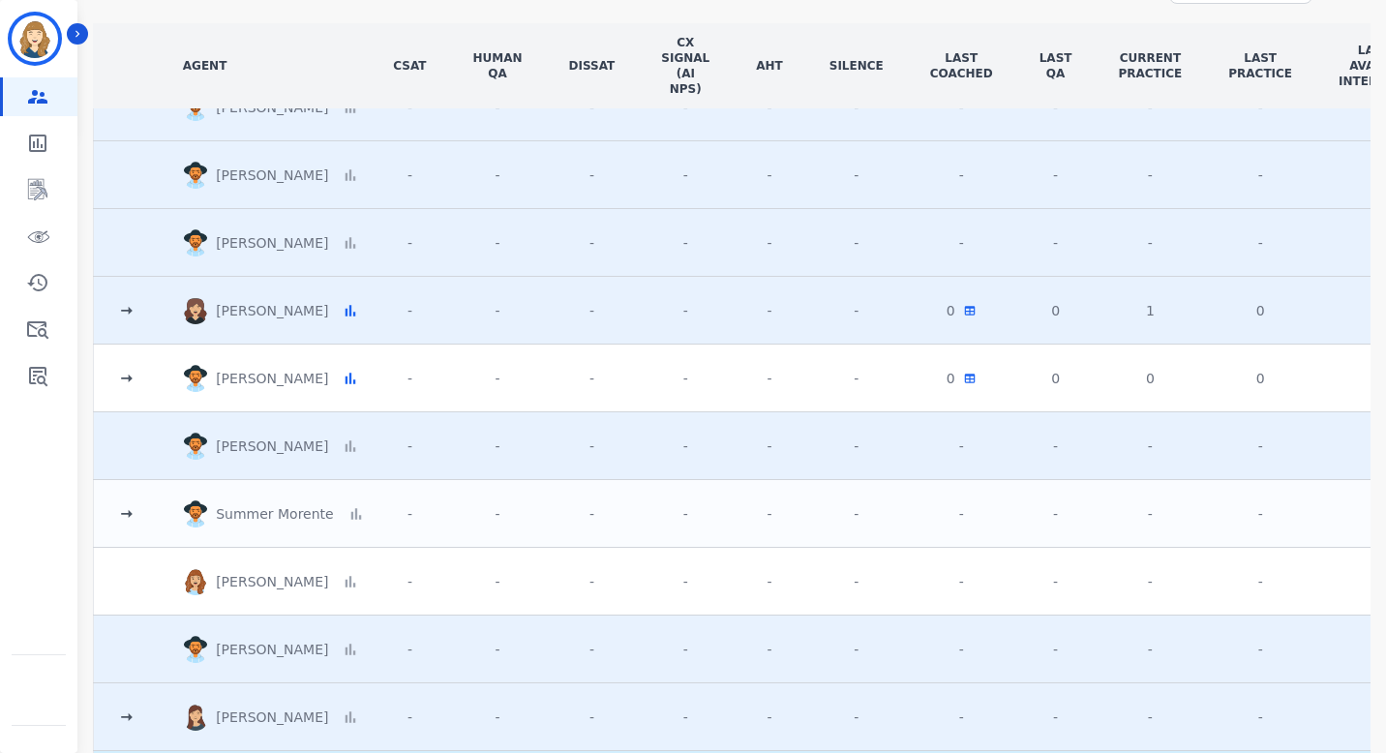
scroll to position [548, 0]
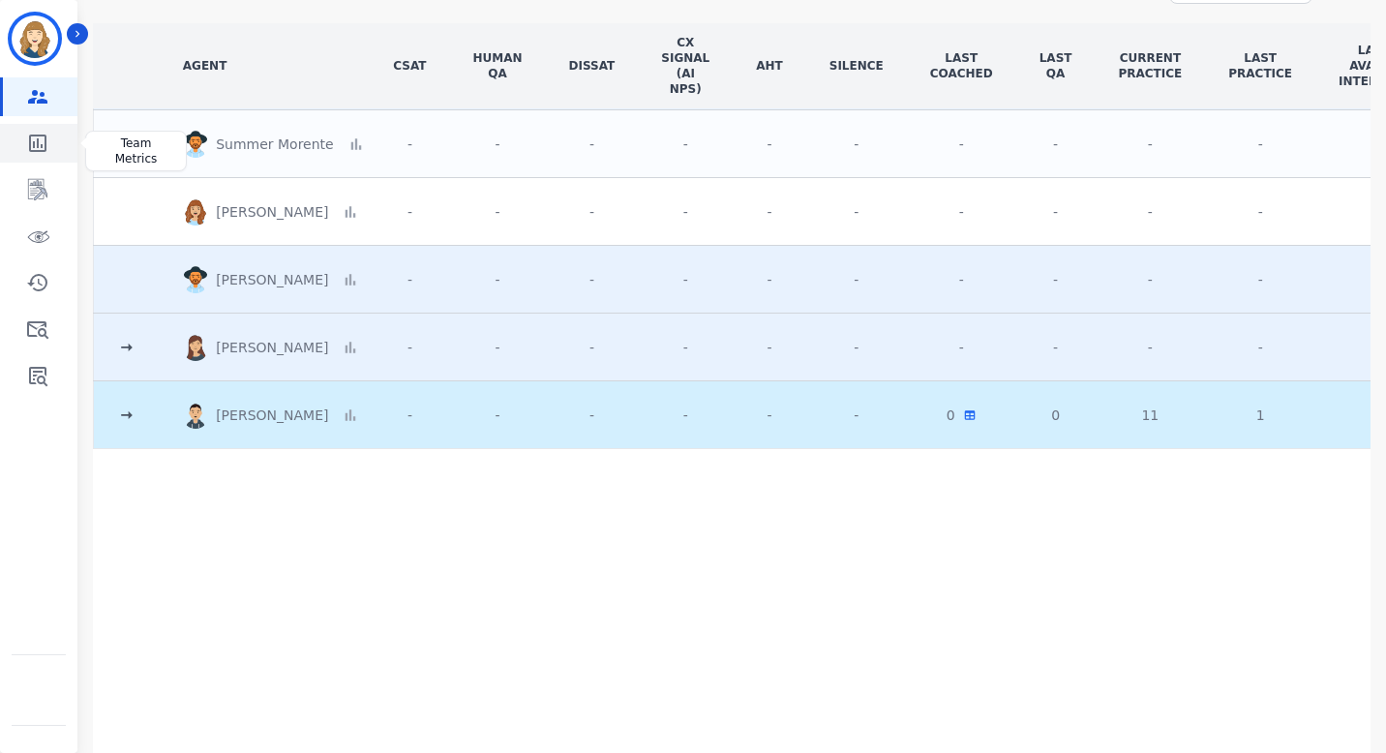
click at [37, 148] on icon "Sidebar" at bounding box center [37, 143] width 23 height 23
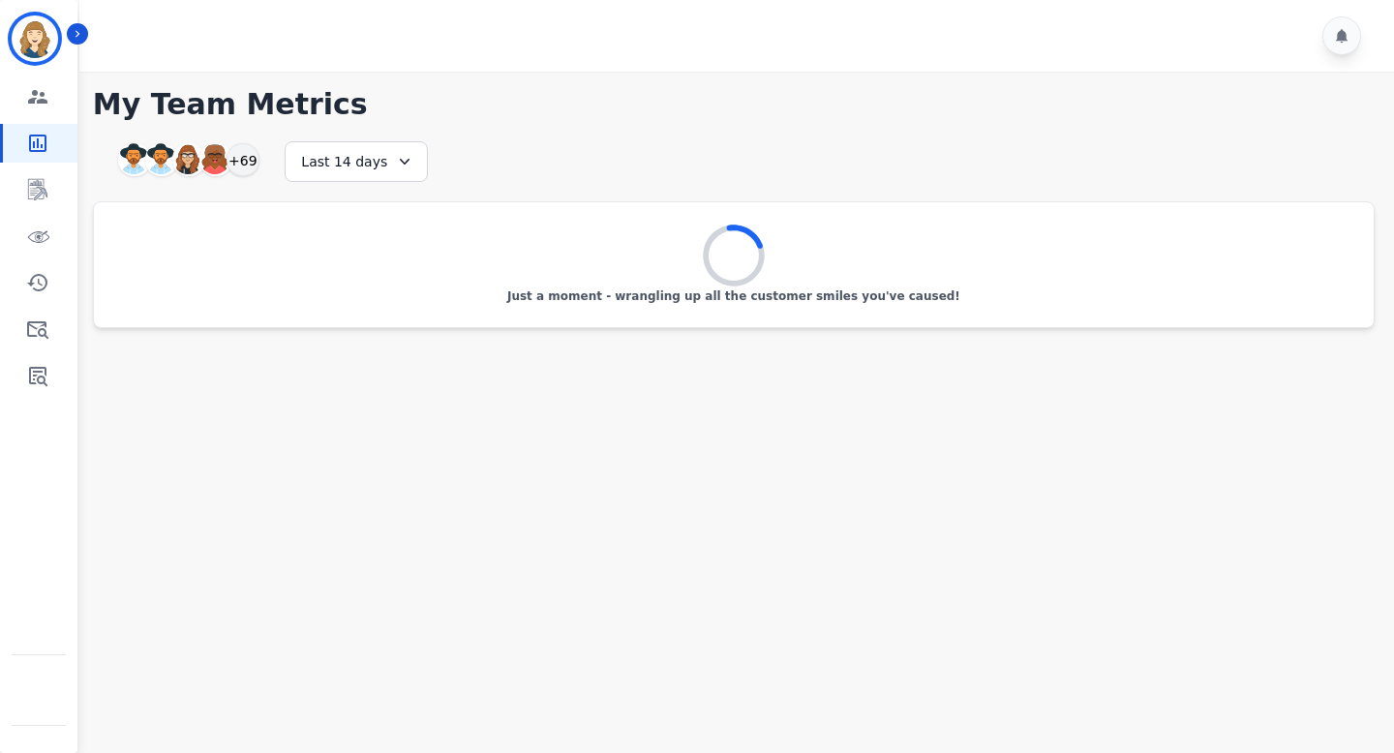
click at [352, 169] on div "Last 14 days" at bounding box center [356, 161] width 143 height 41
click at [357, 301] on li "Last 14 days" at bounding box center [368, 302] width 97 height 19
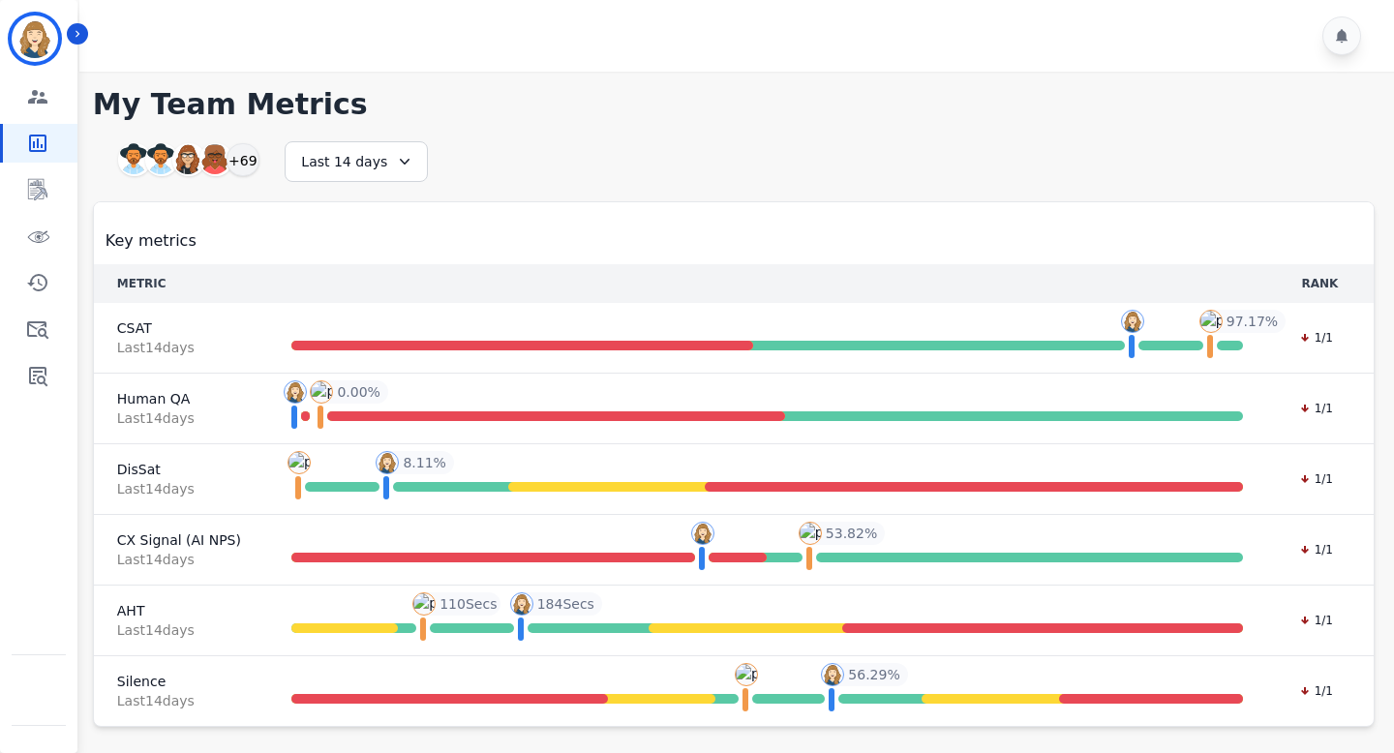
click at [372, 157] on div "Last 14 days" at bounding box center [356, 161] width 143 height 41
click at [372, 325] on li "Last 30 days" at bounding box center [368, 326] width 97 height 19
